Goal: Information Seeking & Learning: Check status

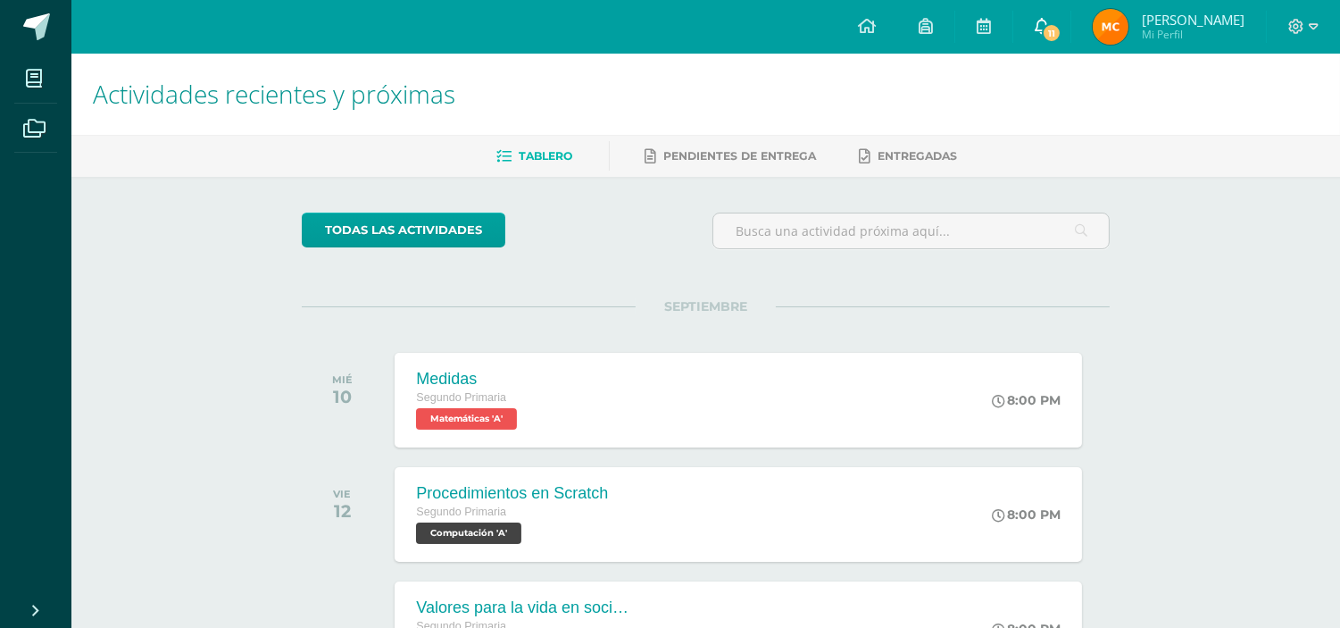
click at [1056, 29] on link "11" at bounding box center [1041, 27] width 57 height 54
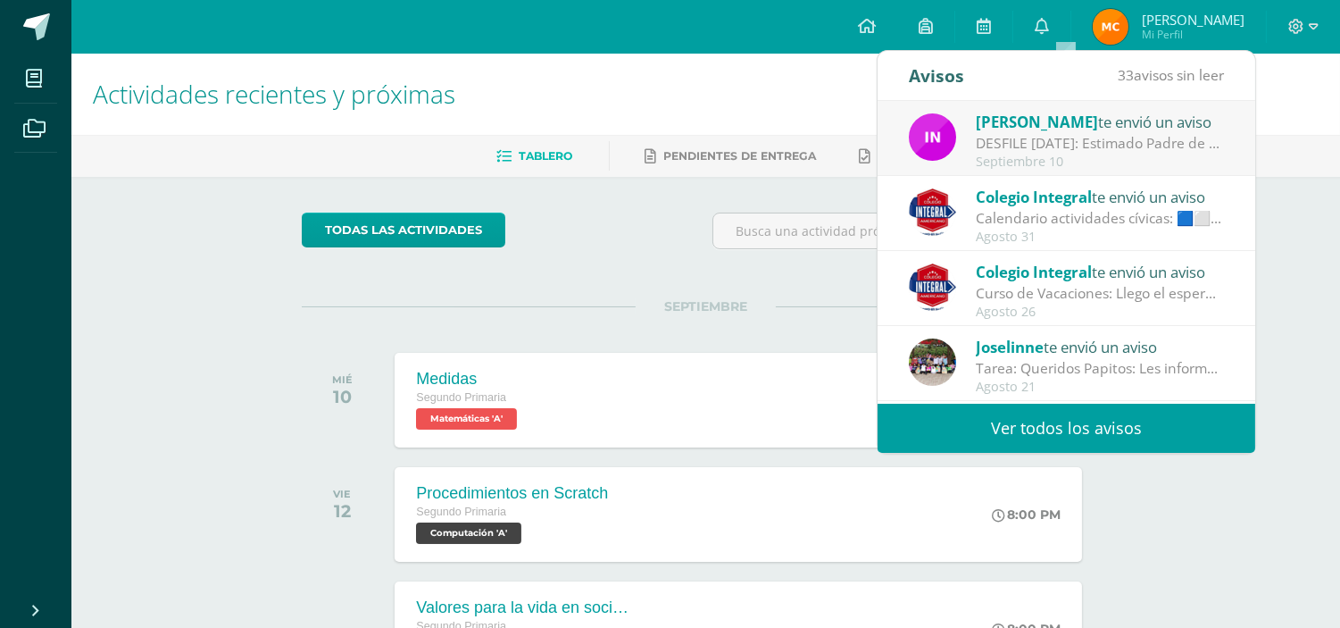
click at [1039, 138] on div "DESFILE [DATE]: Estimado Padre de Familia, Adjuntamos información importante [P…" at bounding box center [1100, 143] width 248 height 21
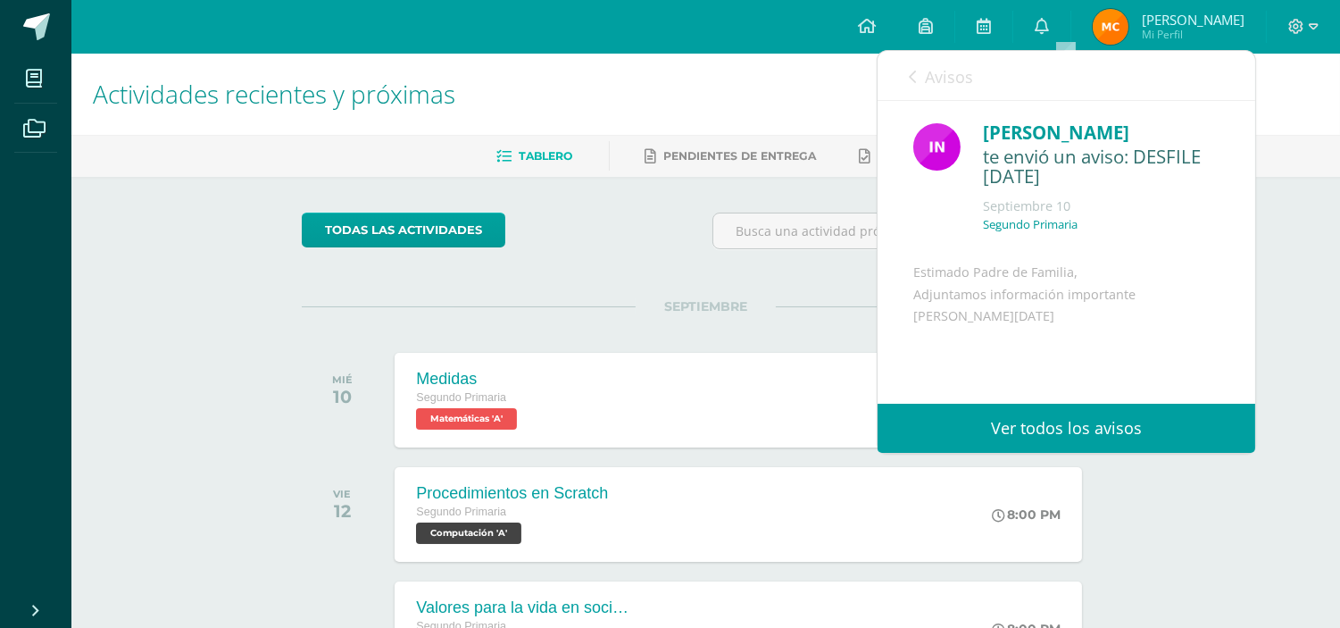
click at [920, 76] on link "Avisos" at bounding box center [941, 76] width 64 height 51
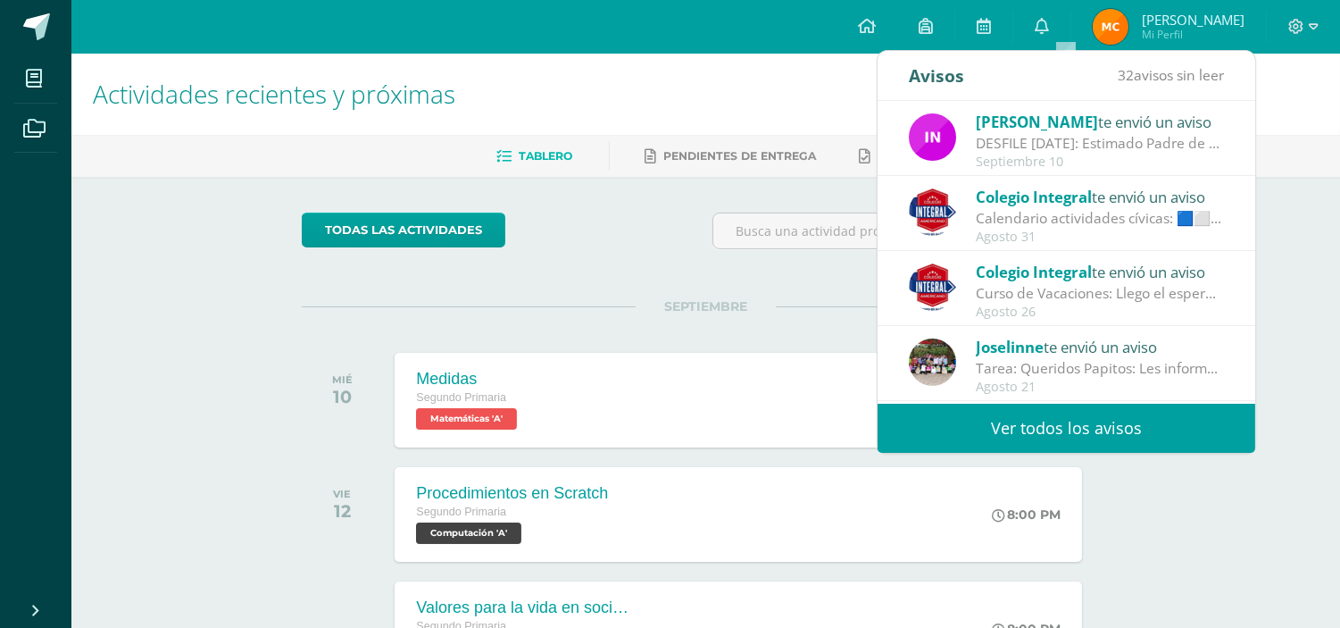
click at [1051, 216] on div "Calendario actividades cívicas: 🟦⬜️🟦Iniciamos con emoción nuestra primera seman…" at bounding box center [1100, 218] width 248 height 21
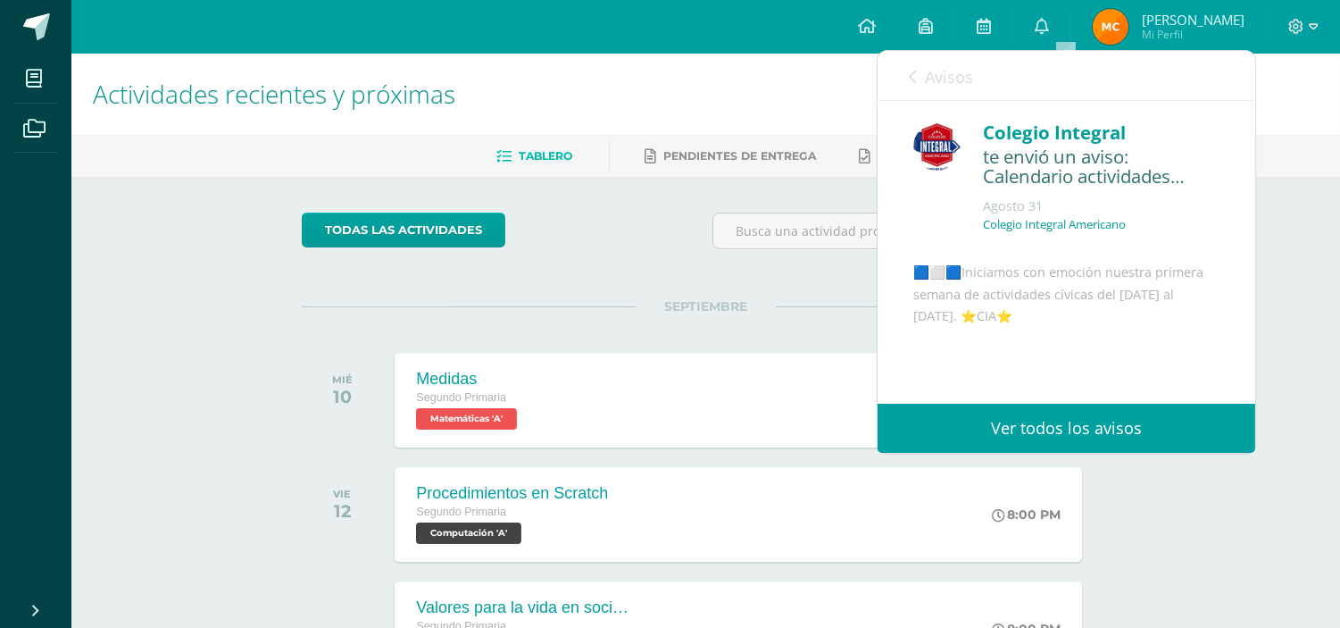
click at [917, 80] on link "Avisos" at bounding box center [941, 76] width 64 height 51
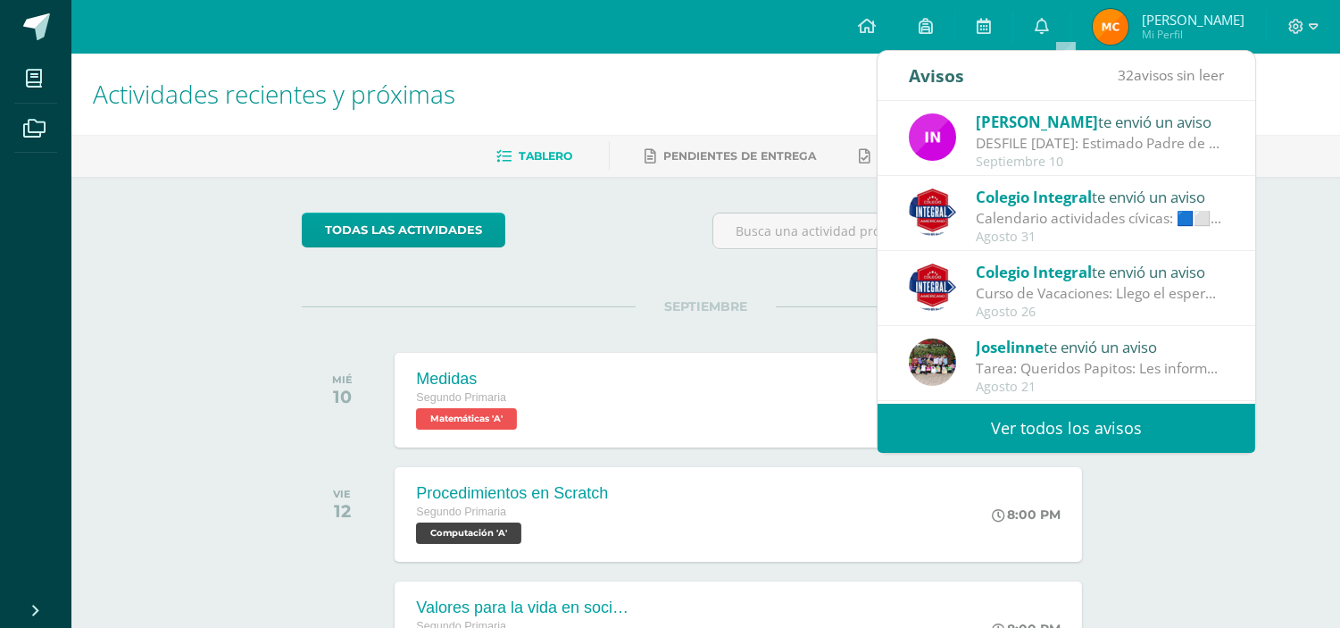
click at [851, 88] on h1 "Actividades recientes y próximas" at bounding box center [706, 94] width 1226 height 81
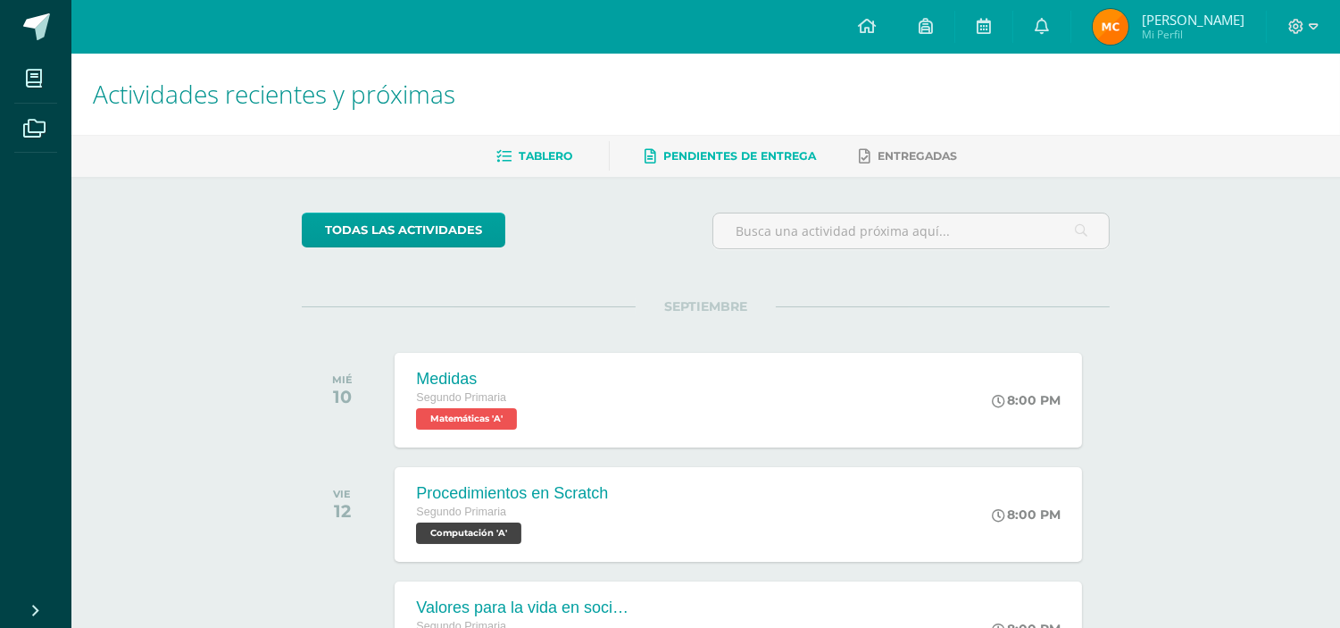
click at [728, 164] on link "Pendientes de entrega" at bounding box center [731, 156] width 171 height 29
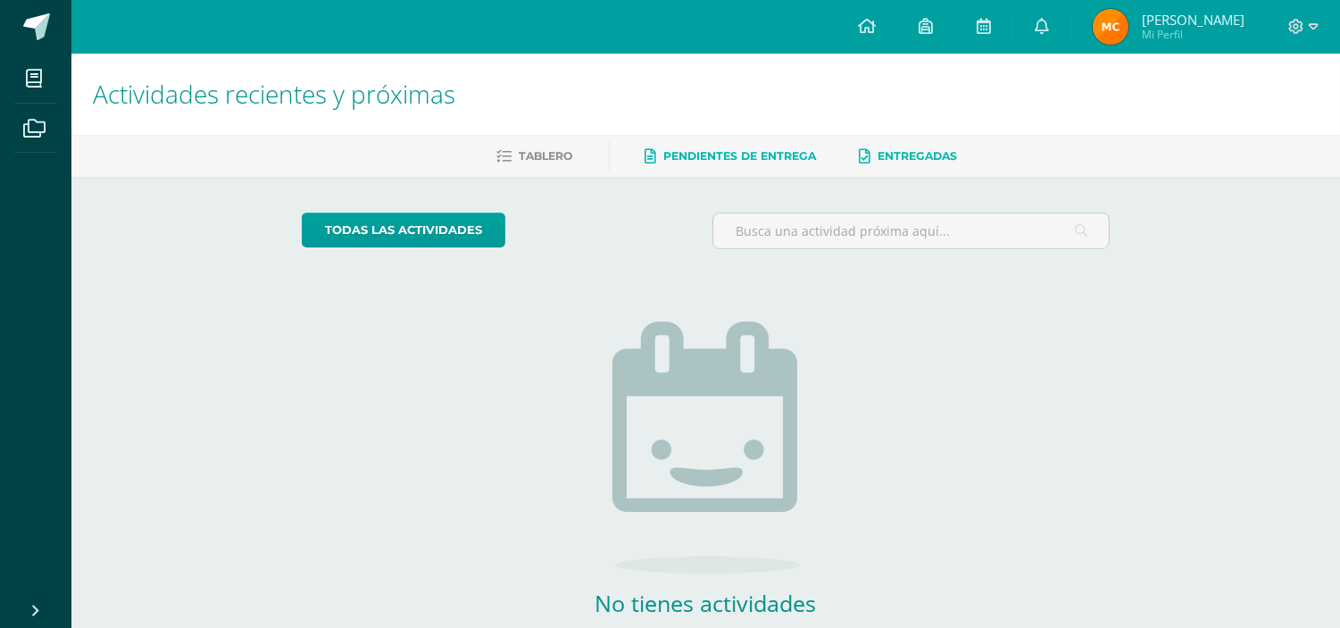
click at [888, 156] on span "Entregadas" at bounding box center [918, 155] width 79 height 13
click at [520, 159] on span "Tablero" at bounding box center [547, 155] width 54 height 13
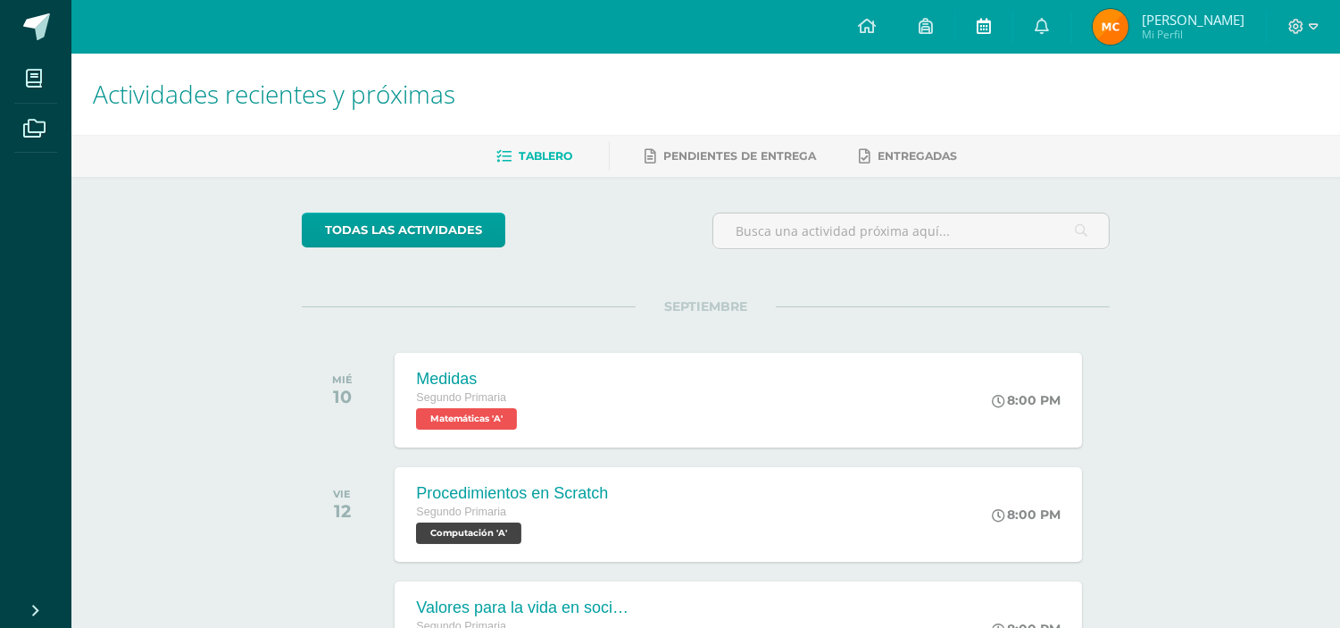
click at [997, 30] on link at bounding box center [983, 27] width 57 height 54
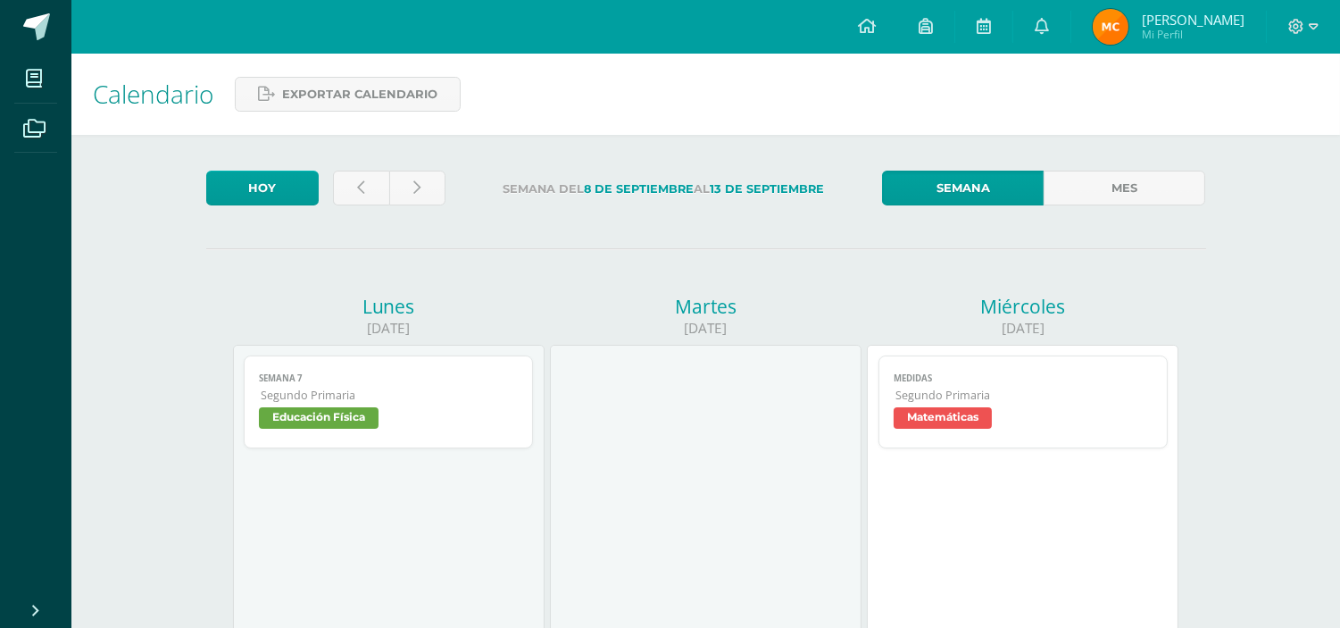
click at [918, 423] on span "Matemáticas" at bounding box center [943, 417] width 98 height 21
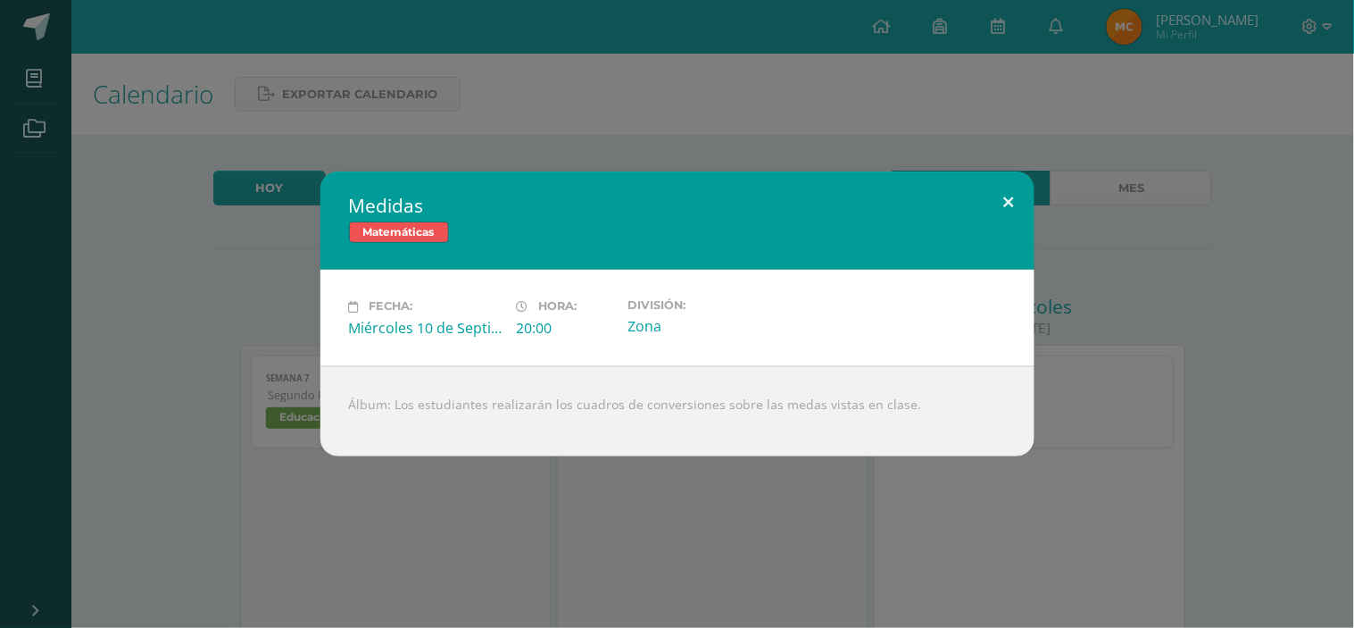
click at [1007, 197] on button at bounding box center [1009, 201] width 51 height 61
